Goal: Task Accomplishment & Management: Manage account settings

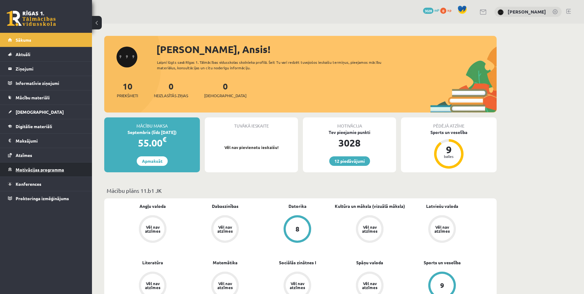
click at [48, 167] on span "Motivācijas programma" at bounding box center [40, 170] width 48 height 6
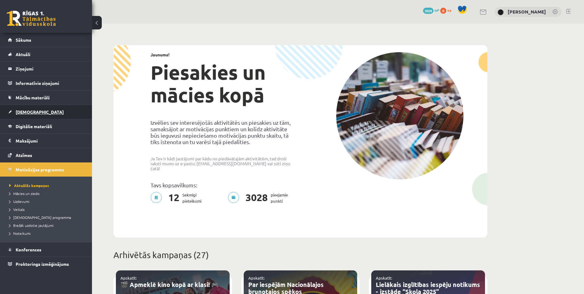
click at [50, 113] on link "[DEMOGRAPHIC_DATA]" at bounding box center [46, 112] width 76 height 14
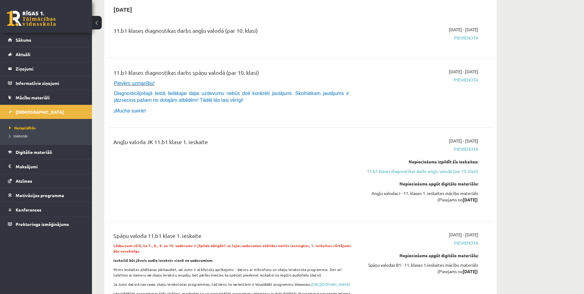
scroll to position [41, 0]
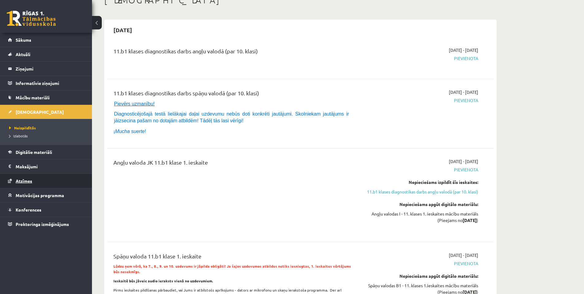
click at [54, 179] on link "Atzīmes" at bounding box center [46, 181] width 76 height 14
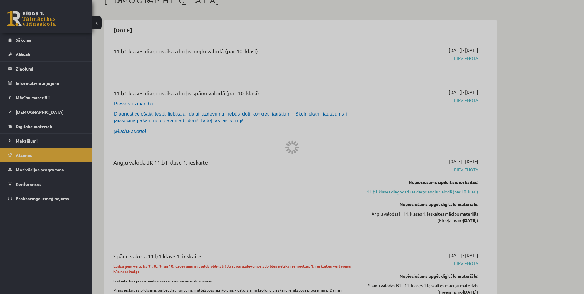
click at [57, 138] on div at bounding box center [292, 147] width 584 height 294
click at [57, 140] on div at bounding box center [292, 147] width 584 height 294
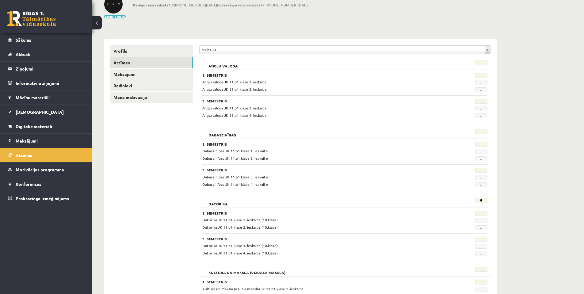
click at [57, 140] on legend "Maksājumi 0" at bounding box center [50, 141] width 69 height 14
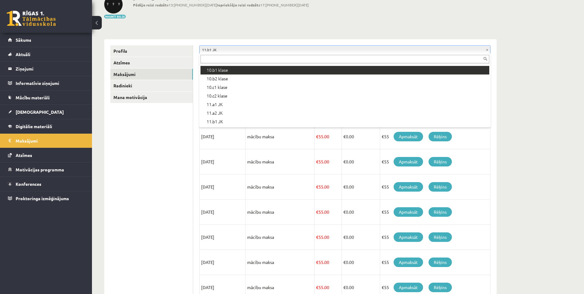
scroll to position [103, 0]
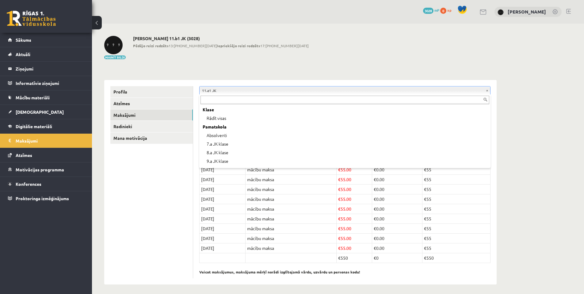
scroll to position [21, 0]
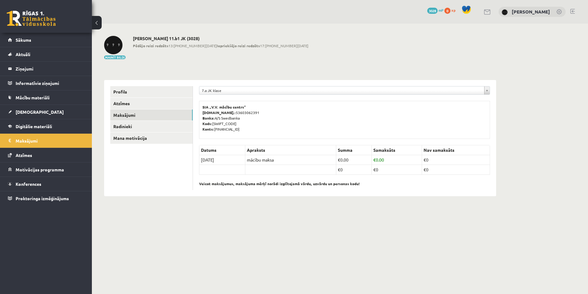
click at [232, 96] on div "**********" at bounding box center [344, 92] width 291 height 12
click at [231, 94] on div "7.a JK klase" at bounding box center [344, 90] width 291 height 9
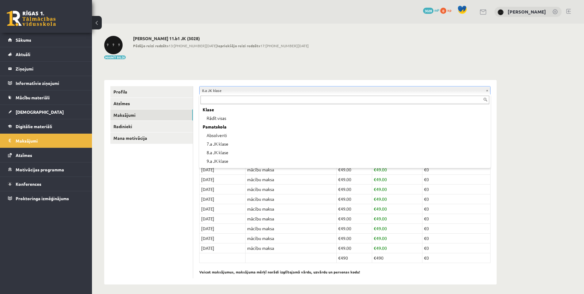
scroll to position [21, 0]
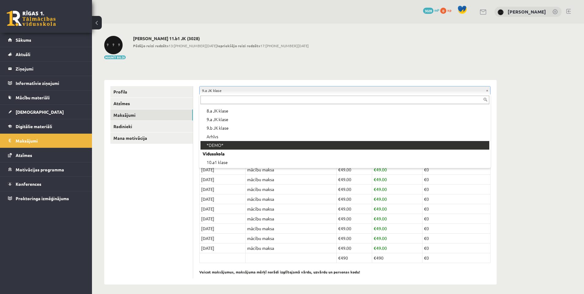
scroll to position [34, 0]
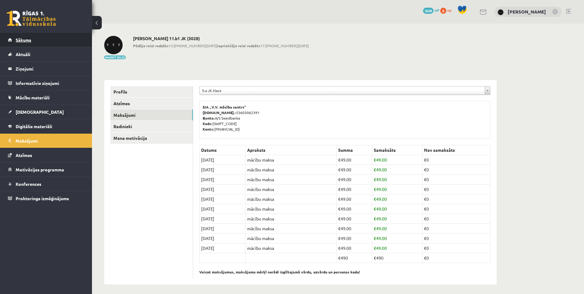
click at [44, 44] on link "Sākums" at bounding box center [46, 40] width 76 height 14
